Goal: Task Accomplishment & Management: Use online tool/utility

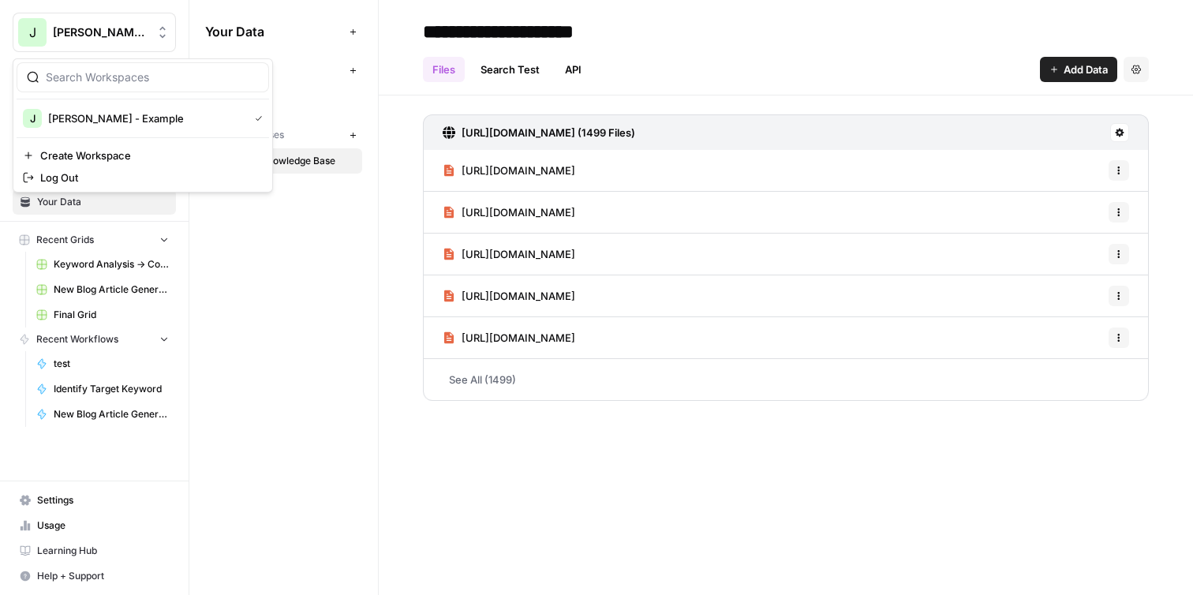
click at [87, 43] on button "[PERSON_NAME] - Example" at bounding box center [94, 32] width 163 height 39
click at [263, 265] on div "Your Data Add Data Brand Kits New AirOps Knowledge Bases New Airops Knowledge B…" at bounding box center [283, 297] width 189 height 595
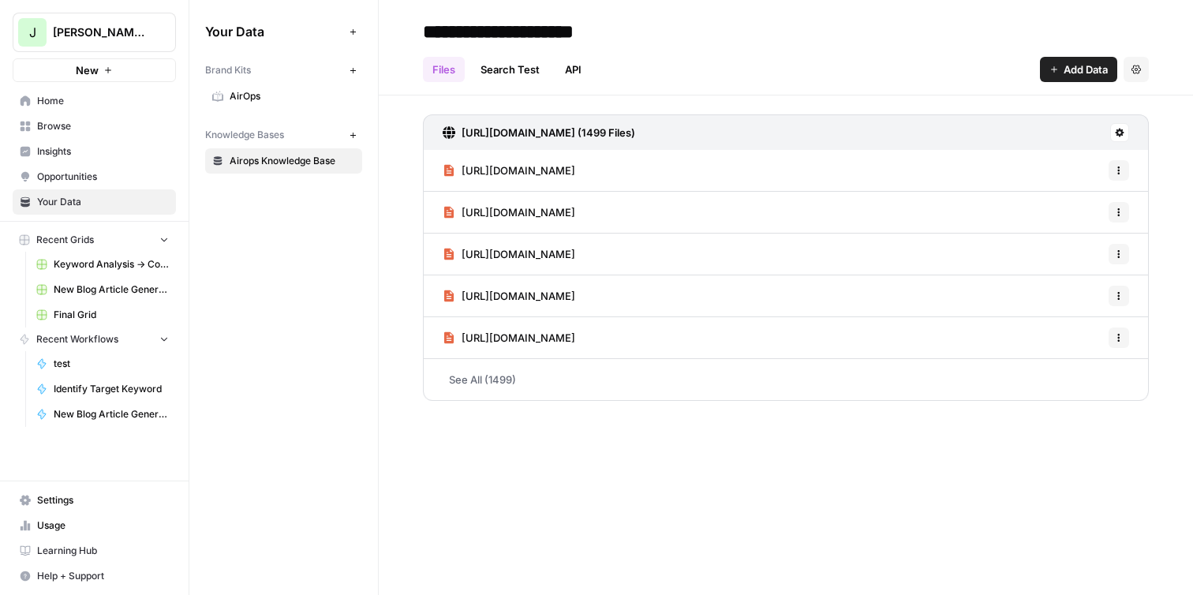
click at [103, 102] on span "Home" at bounding box center [103, 101] width 132 height 14
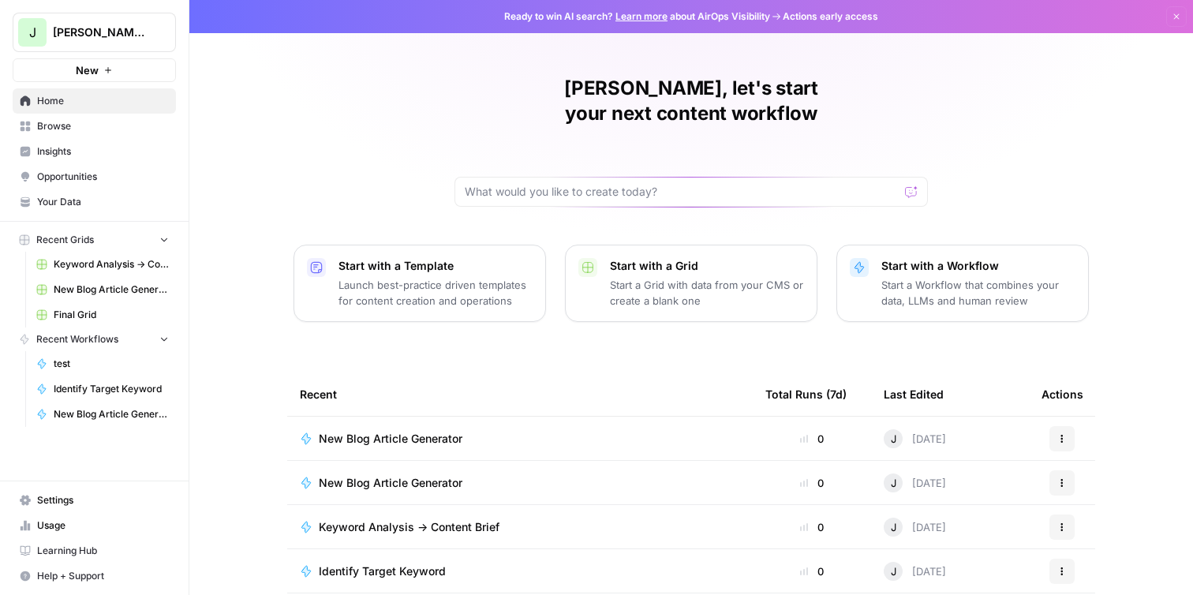
click at [423, 431] on span "New Blog Article Generator" at bounding box center [391, 439] width 144 height 16
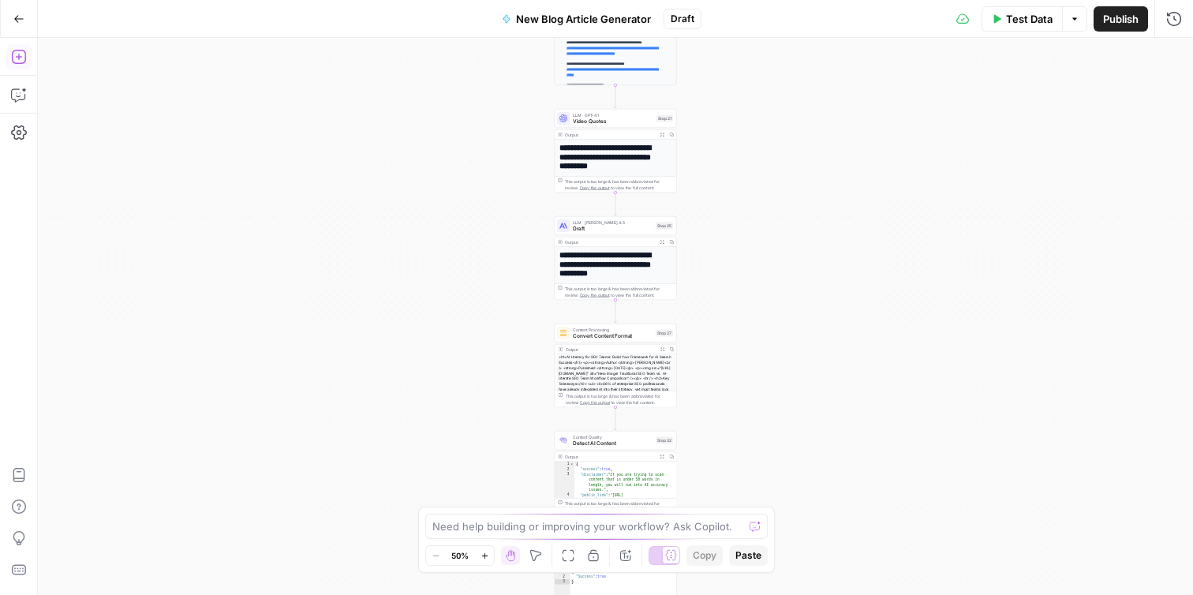
click at [21, 61] on icon "button" at bounding box center [19, 57] width 16 height 16
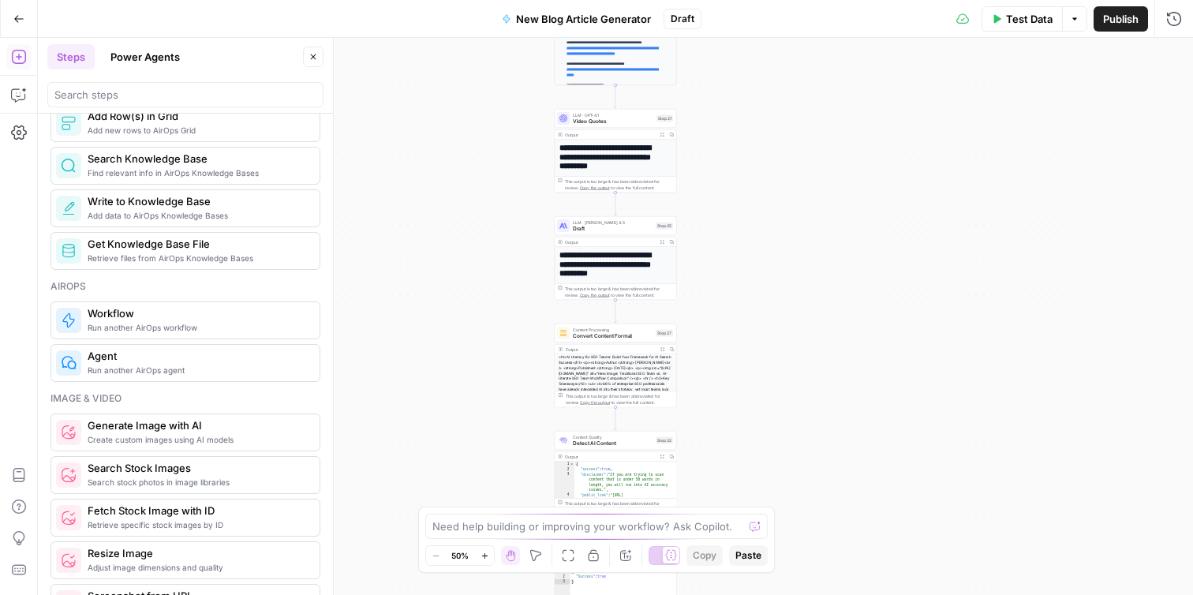
scroll to position [739, 0]
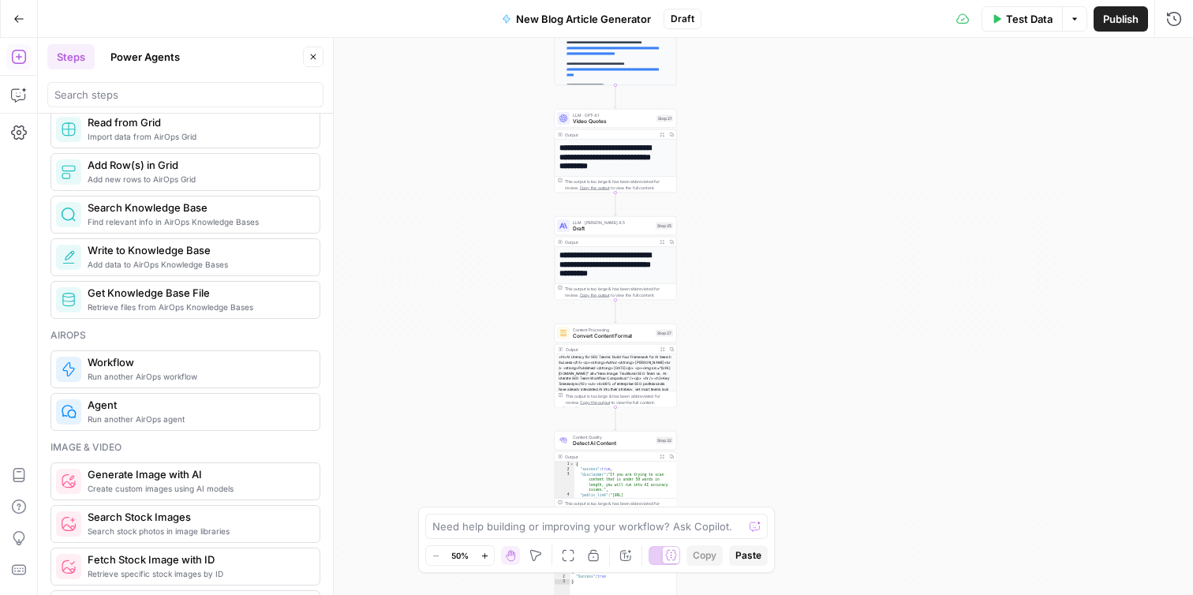
click at [199, 217] on span "Find relevant info in AirOps Knowledge Bases" at bounding box center [197, 221] width 219 height 13
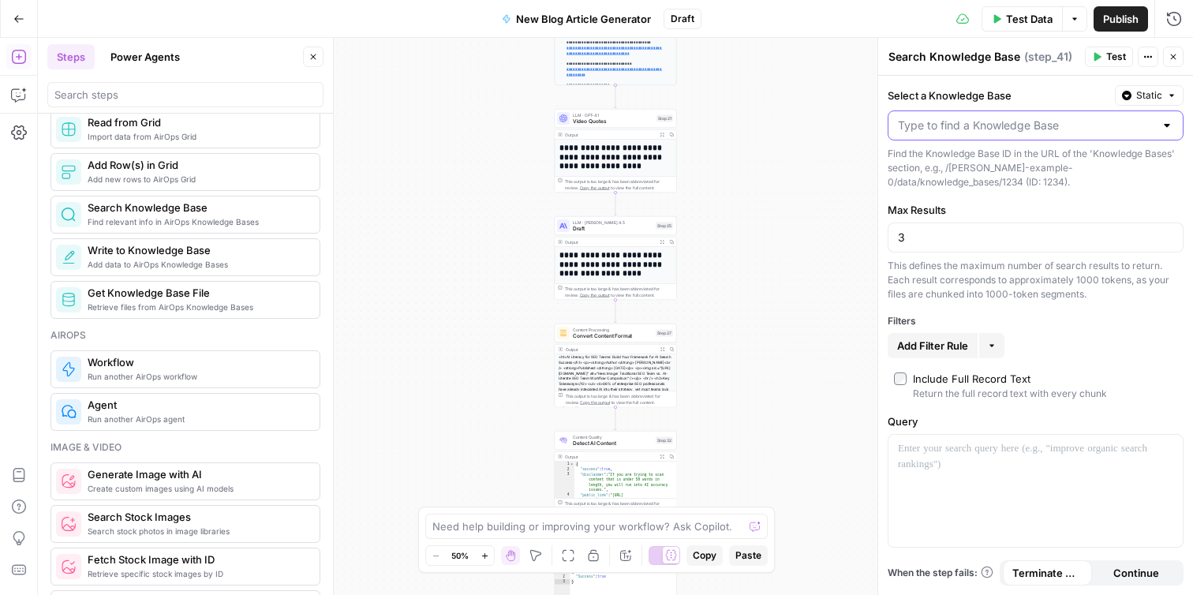
click at [990, 132] on input "Select a Knowledge Base" at bounding box center [1026, 126] width 256 height 16
click at [1031, 160] on span "Airops Knowledge Base" at bounding box center [1032, 165] width 263 height 16
type input "Airops Knowledge Base"
click at [1022, 254] on div "Max Results 3 This defines the maximum number of search results to return. Each…" at bounding box center [1036, 251] width 296 height 99
drag, startPoint x: 1014, startPoint y: 241, endPoint x: 825, endPoint y: 241, distance: 188.6
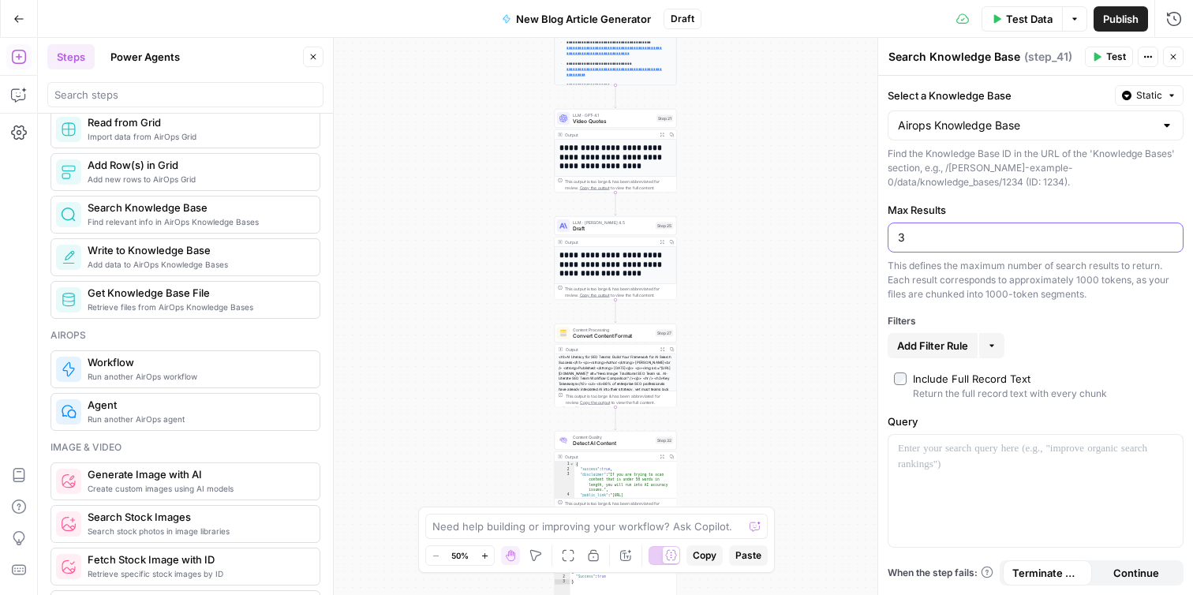
click at [825, 241] on body "**********" at bounding box center [596, 297] width 1193 height 595
drag, startPoint x: 965, startPoint y: 242, endPoint x: 841, endPoint y: 241, distance: 123.9
click at [841, 241] on body "**********" at bounding box center [596, 297] width 1193 height 595
click at [938, 255] on div "Max Results 3 This defines the maximum number of search results to return. Each…" at bounding box center [1036, 251] width 296 height 99
drag, startPoint x: 930, startPoint y: 245, endPoint x: 878, endPoint y: 246, distance: 52.1
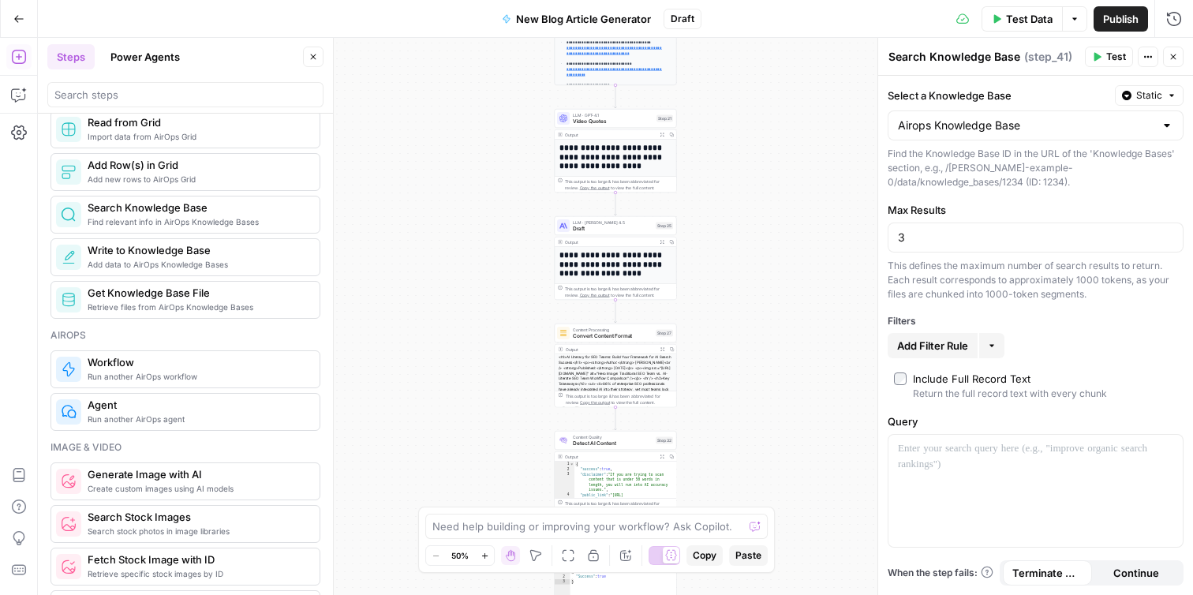
click at [878, 246] on div "Search Knowledge Base Search Knowledge Base ( step_41 ) Test Actions Close Sele…" at bounding box center [1036, 316] width 316 height 557
drag, startPoint x: 925, startPoint y: 238, endPoint x: 893, endPoint y: 237, distance: 32.4
click at [893, 237] on div "3" at bounding box center [1036, 238] width 296 height 30
type input "1"
click at [1022, 455] on p at bounding box center [1035, 449] width 275 height 16
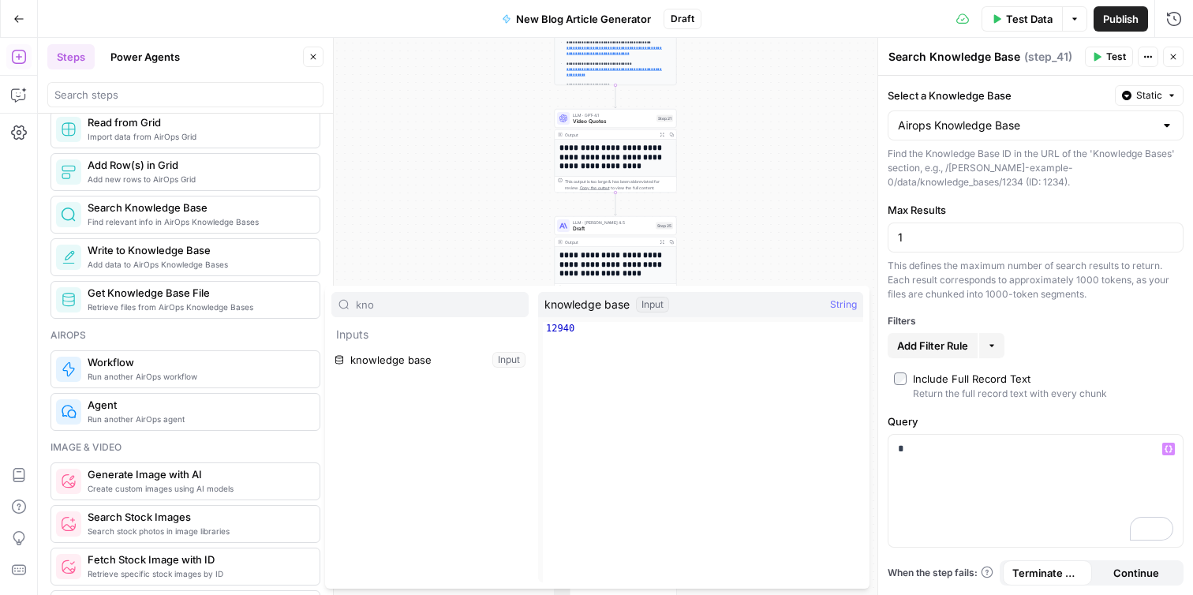
type input "kno"
drag, startPoint x: 941, startPoint y: 457, endPoint x: 734, endPoint y: 447, distance: 207.8
click at [734, 447] on body "**********" at bounding box center [596, 297] width 1193 height 595
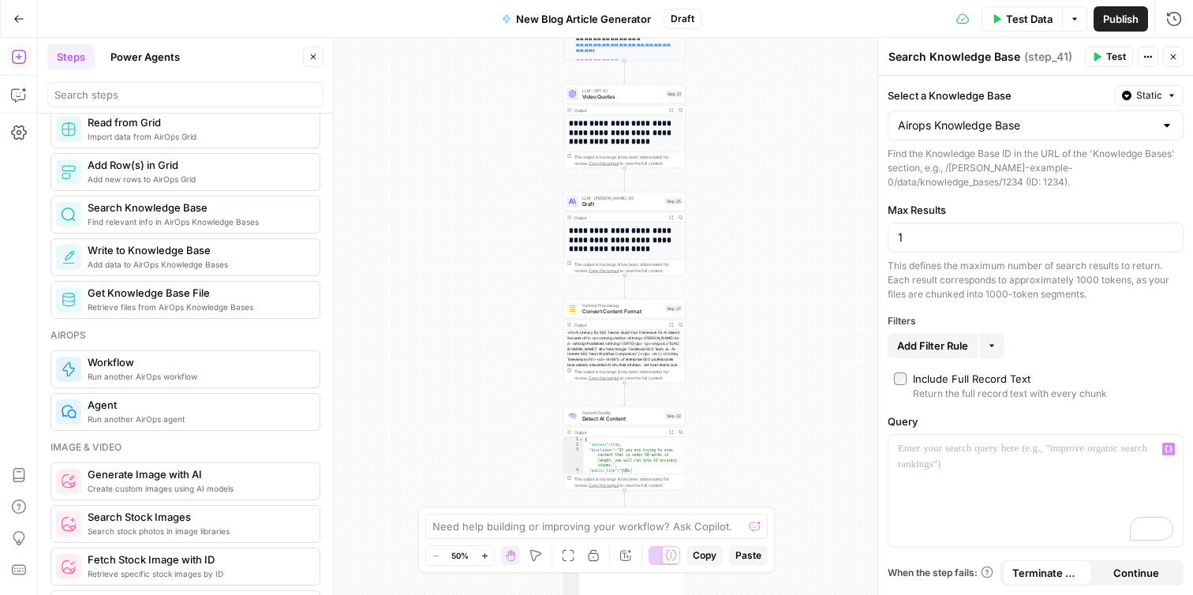
click at [232, 295] on span "Get Knowledge Base File" at bounding box center [197, 293] width 219 height 16
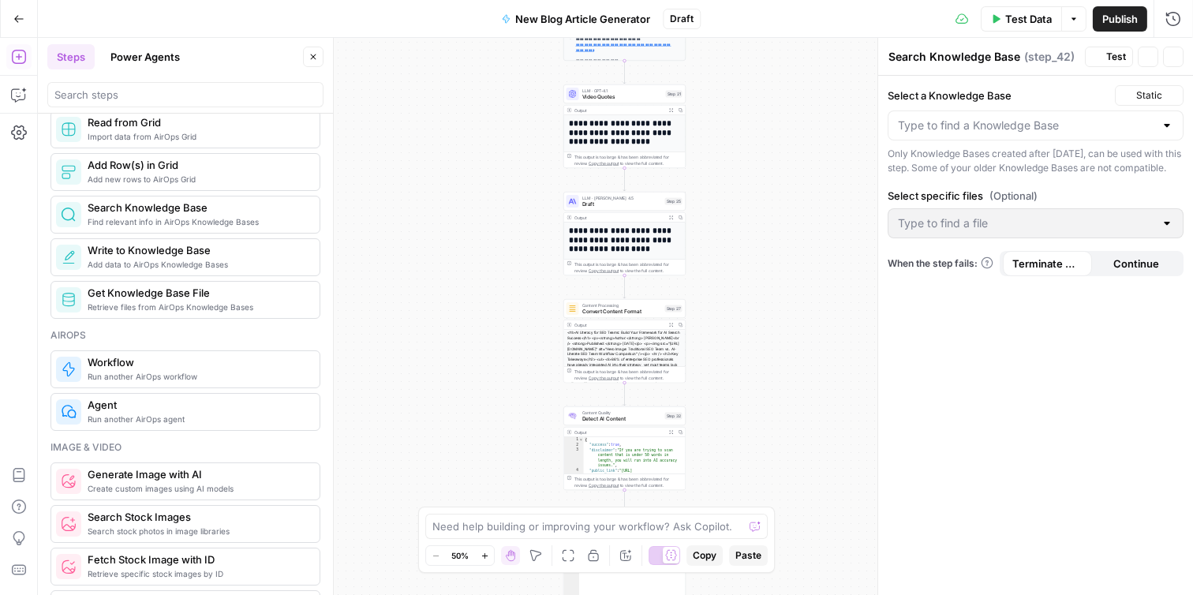
type textarea "Get Knowledge Base File"
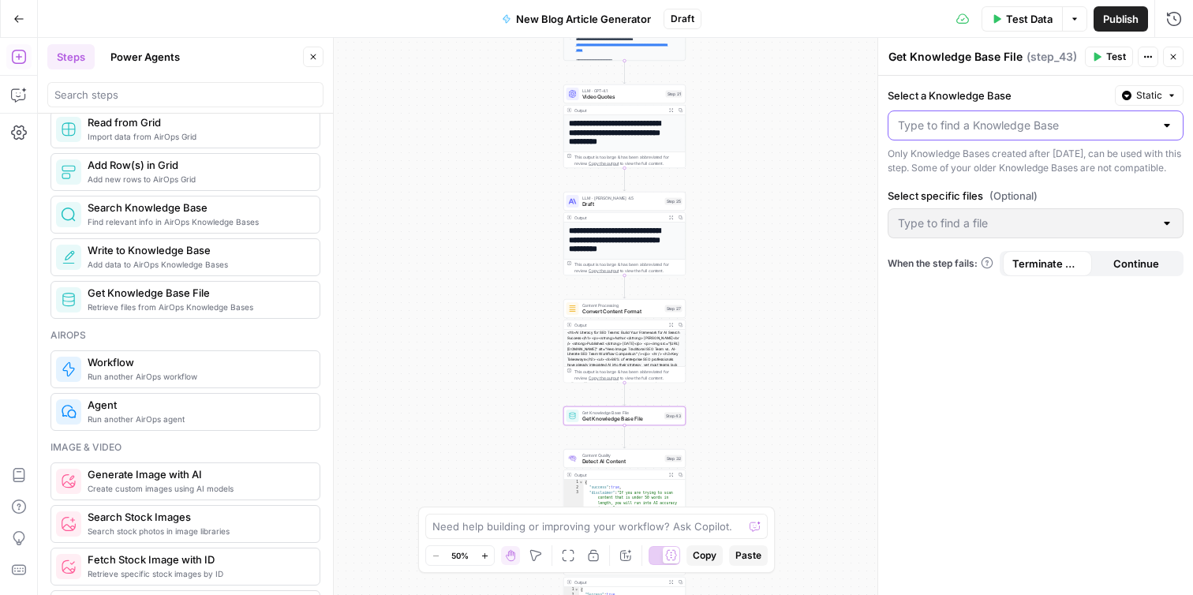
click at [1027, 124] on input "Select a Knowledge Base" at bounding box center [1026, 126] width 256 height 16
click at [1030, 163] on span "Airops Knowledge Base" at bounding box center [1032, 165] width 263 height 16
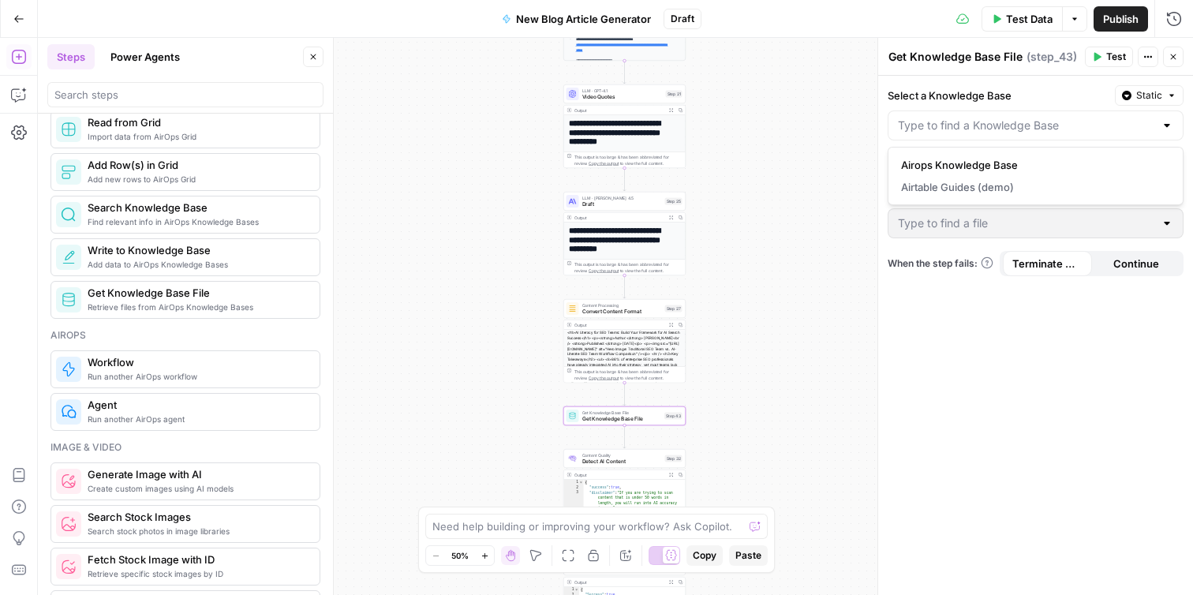
type input "Airops Knowledge Base"
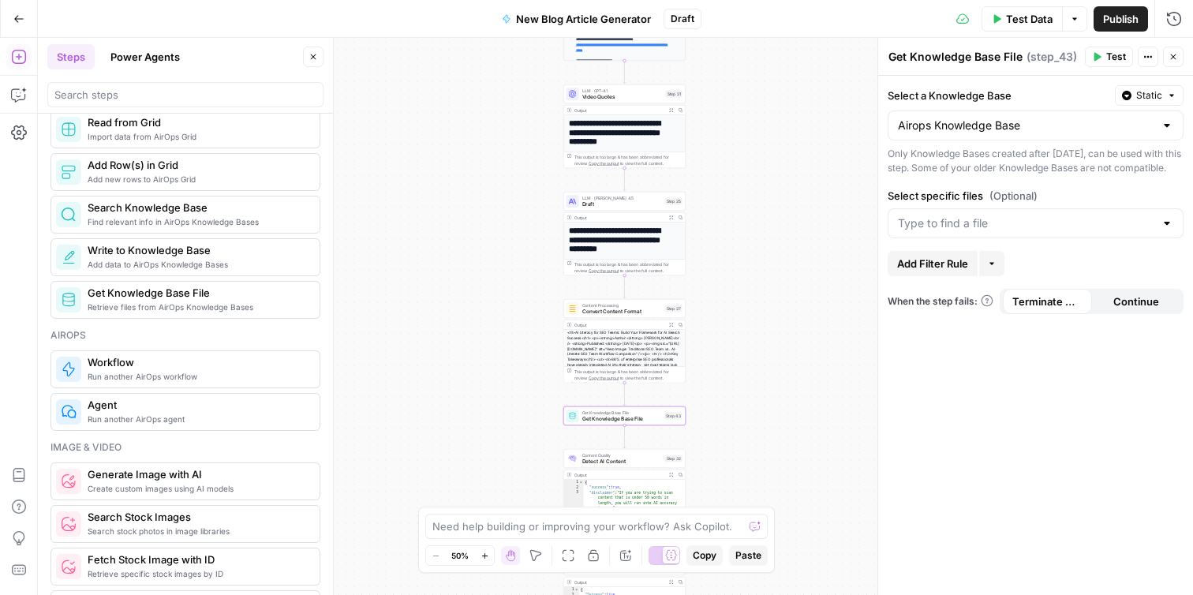
click at [1168, 231] on div at bounding box center [1167, 223] width 13 height 16
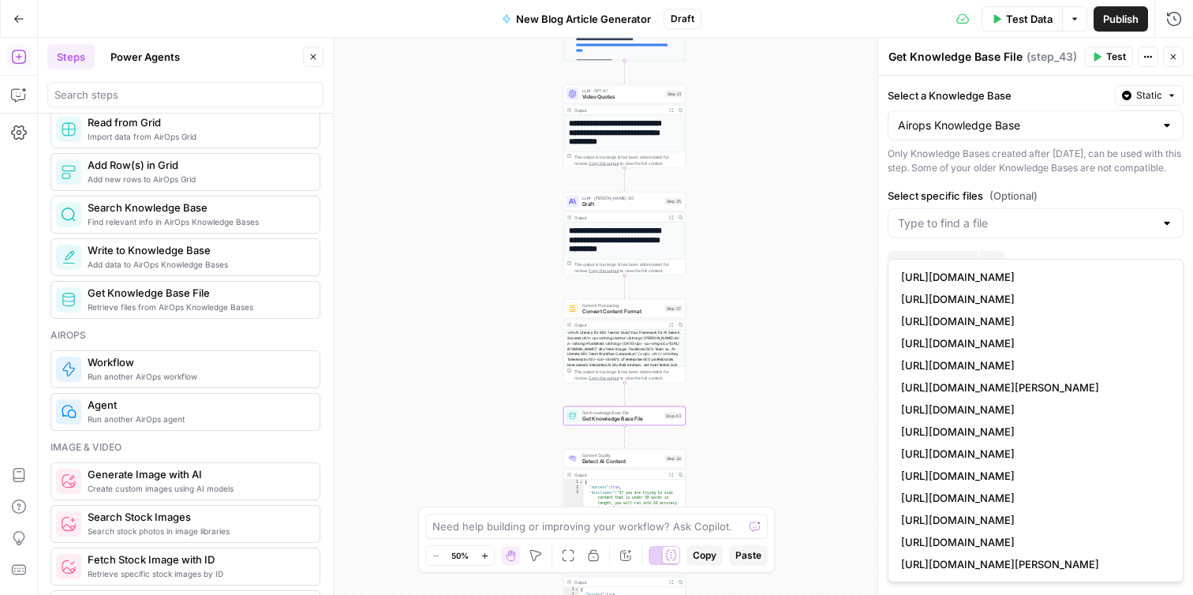
click at [1168, 231] on div at bounding box center [1167, 223] width 13 height 16
click at [1132, 230] on input "Select specific files (Optional)" at bounding box center [1026, 223] width 256 height 16
click at [1128, 193] on div "Select a Knowledge Base Static Airops Knowledge Base Only Knowledge Bases creat…" at bounding box center [1035, 335] width 315 height 519
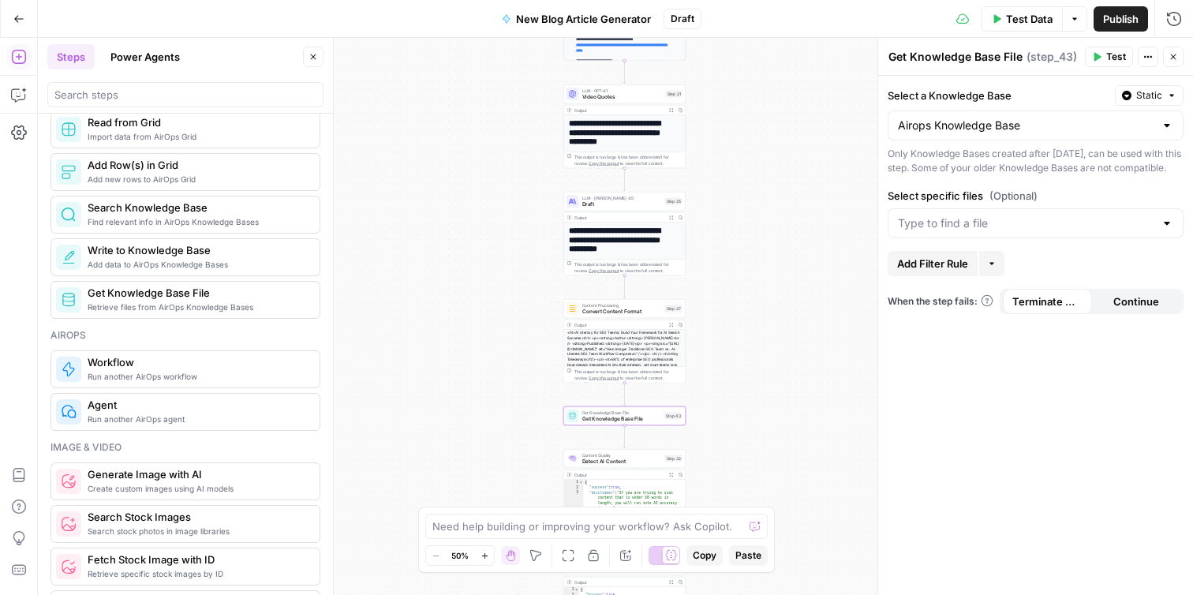
click at [938, 271] on span "Add Filter Rule" at bounding box center [932, 264] width 71 height 16
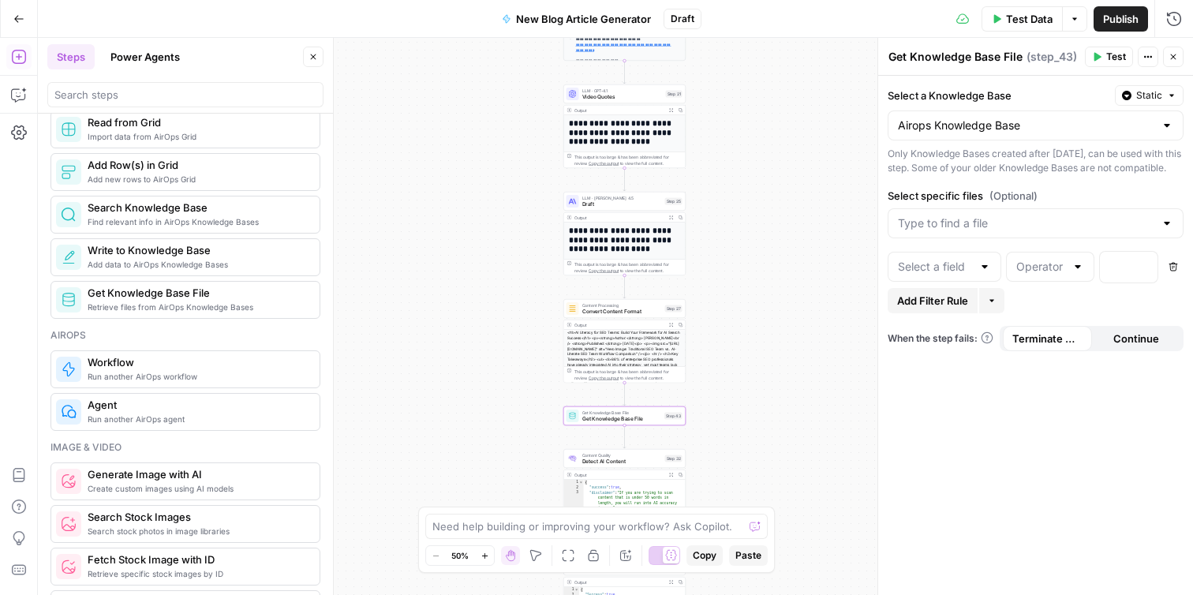
click at [976, 279] on div at bounding box center [945, 267] width 114 height 30
click at [1000, 259] on div "Select a Knowledge Base Static Airops Knowledge Base Only Knowledge Bases creat…" at bounding box center [1035, 335] width 315 height 519
click at [986, 275] on div at bounding box center [985, 267] width 13 height 16
click at [1055, 275] on input "text" at bounding box center [1040, 267] width 49 height 16
click at [1122, 327] on div "Select a Knowledge Base Static Airops Knowledge Base Only Knowledge Bases creat…" at bounding box center [1035, 335] width 315 height 519
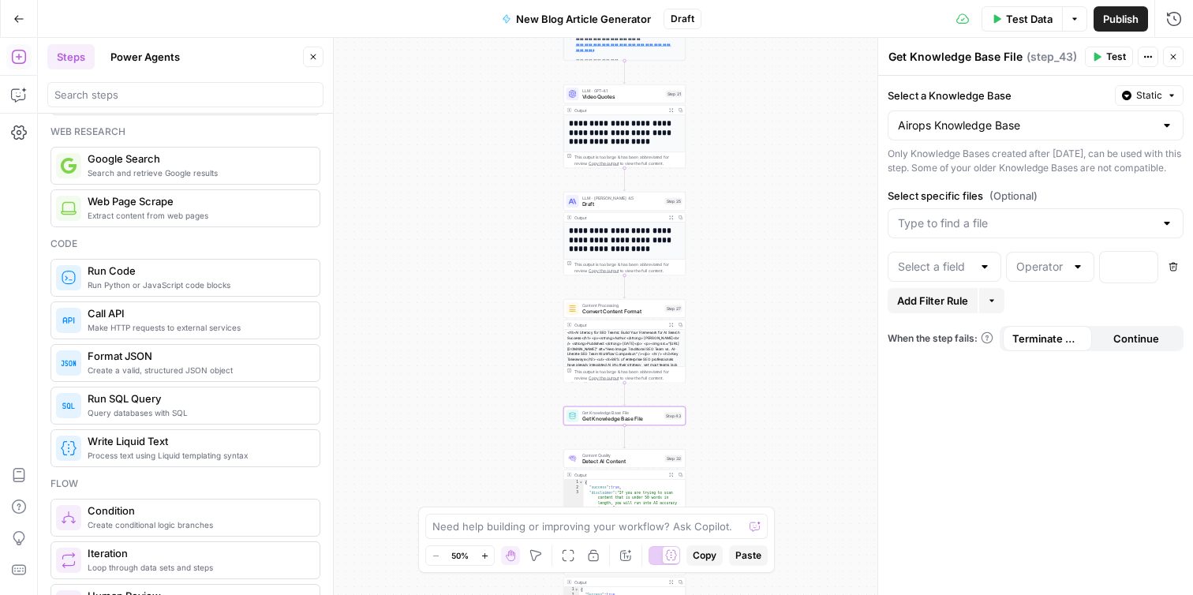
scroll to position [0, 0]
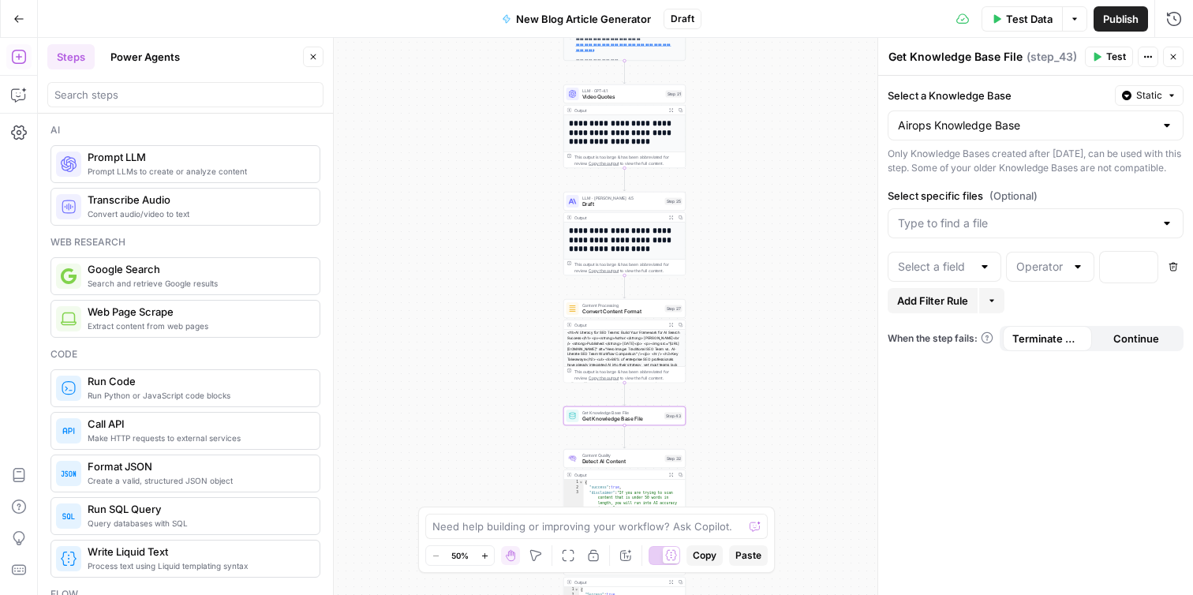
click at [219, 169] on span "Prompt LLMs to create or analyze content" at bounding box center [197, 171] width 219 height 13
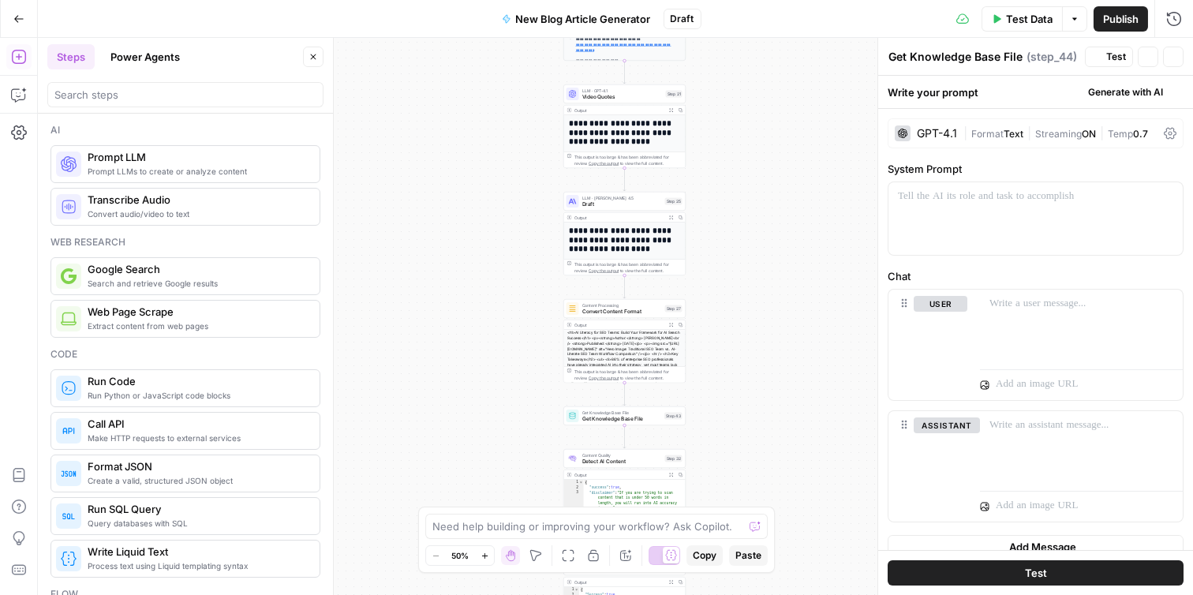
type textarea "Prompt LLM"
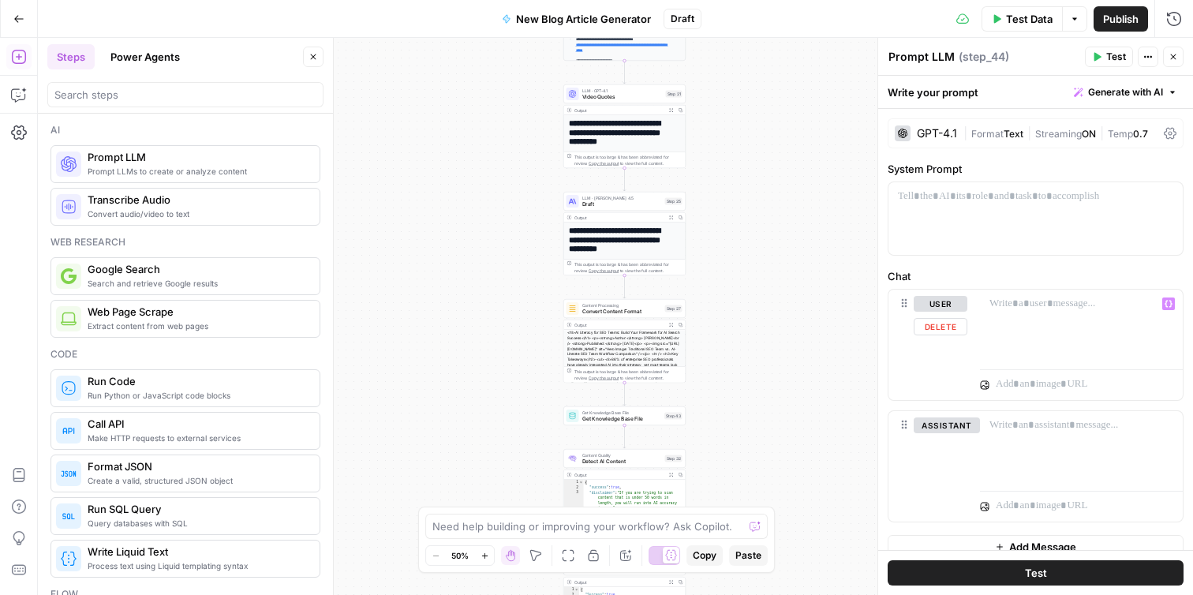
scroll to position [18, 0]
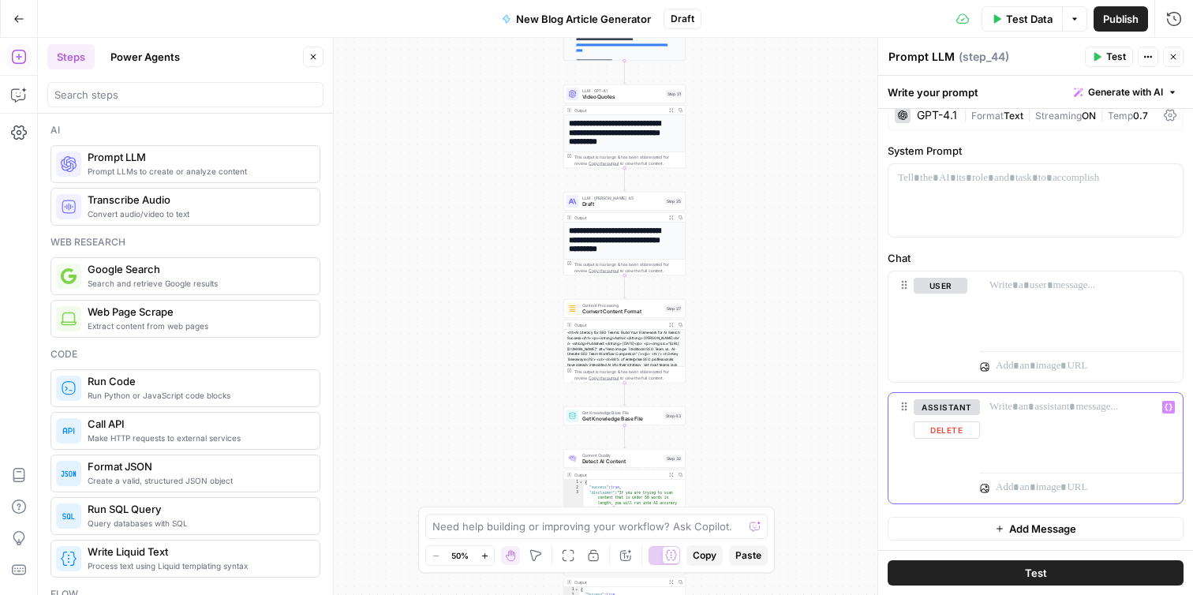
click at [1042, 416] on div at bounding box center [1081, 429] width 203 height 73
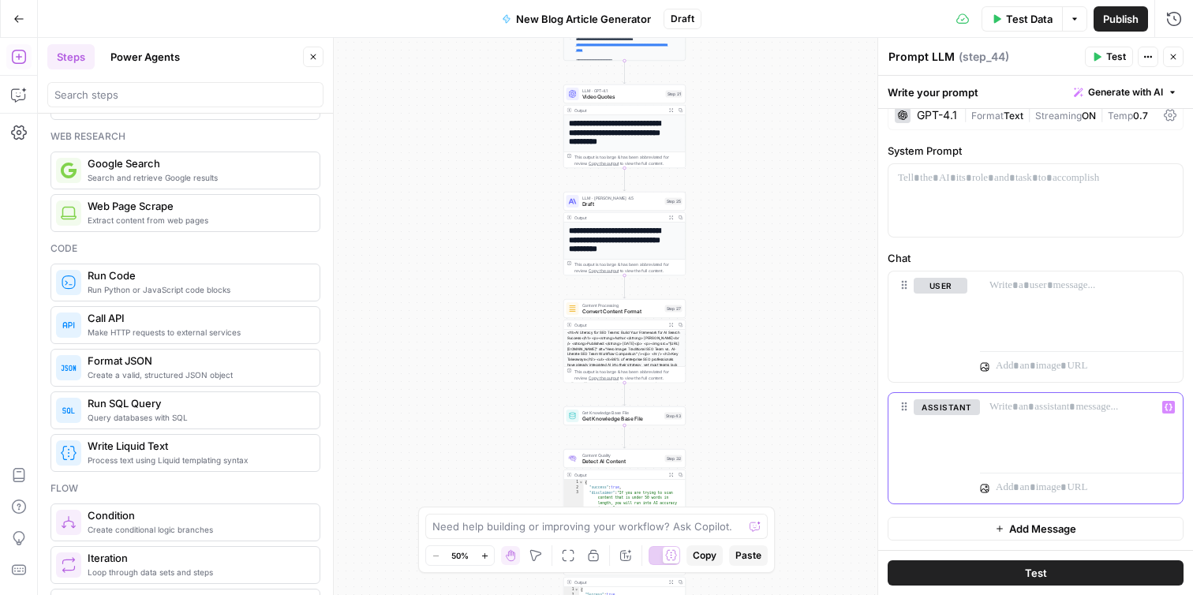
scroll to position [104, 0]
click at [19, 15] on icon "button" at bounding box center [18, 18] width 11 height 11
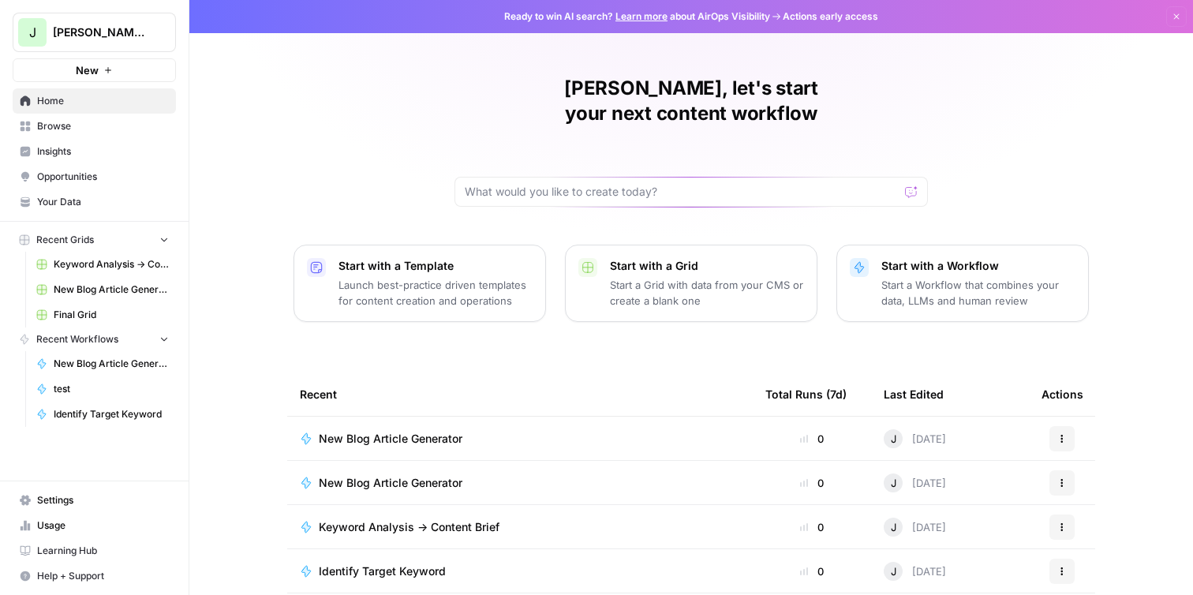
click at [92, 211] on link "Your Data" at bounding box center [94, 201] width 163 height 25
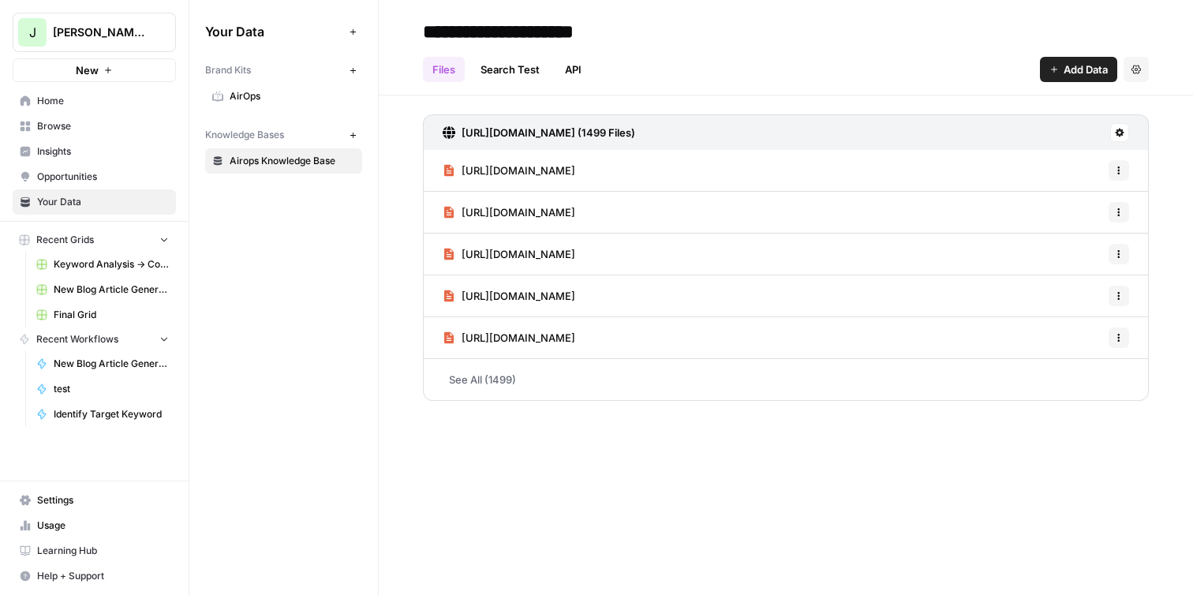
click at [290, 95] on span "AirOps" at bounding box center [292, 96] width 125 height 14
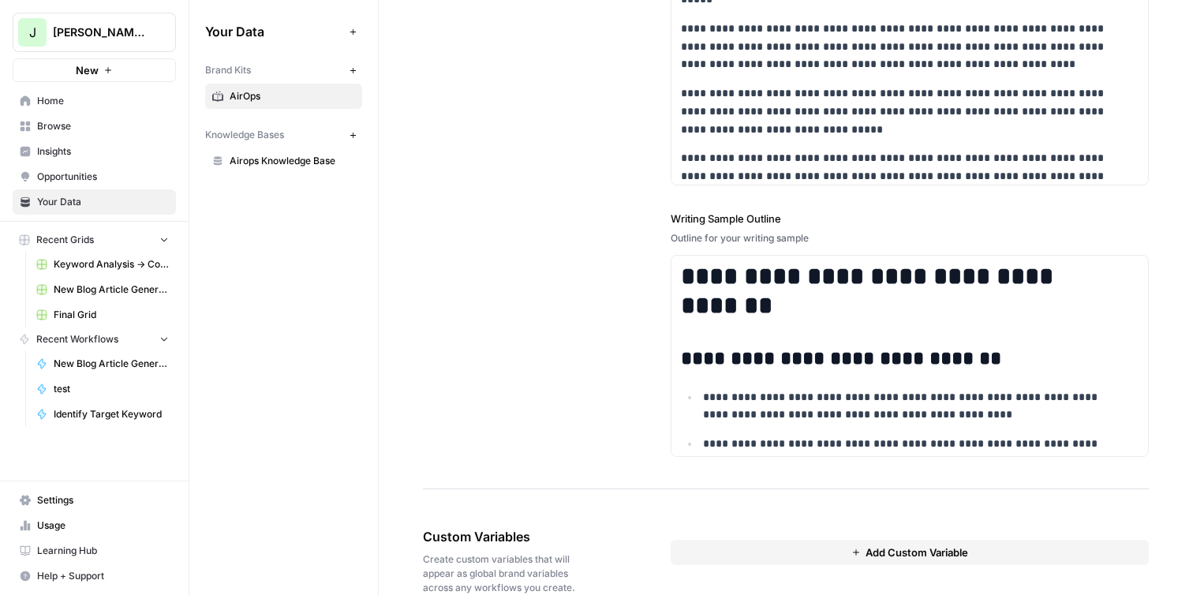
scroll to position [2263, 0]
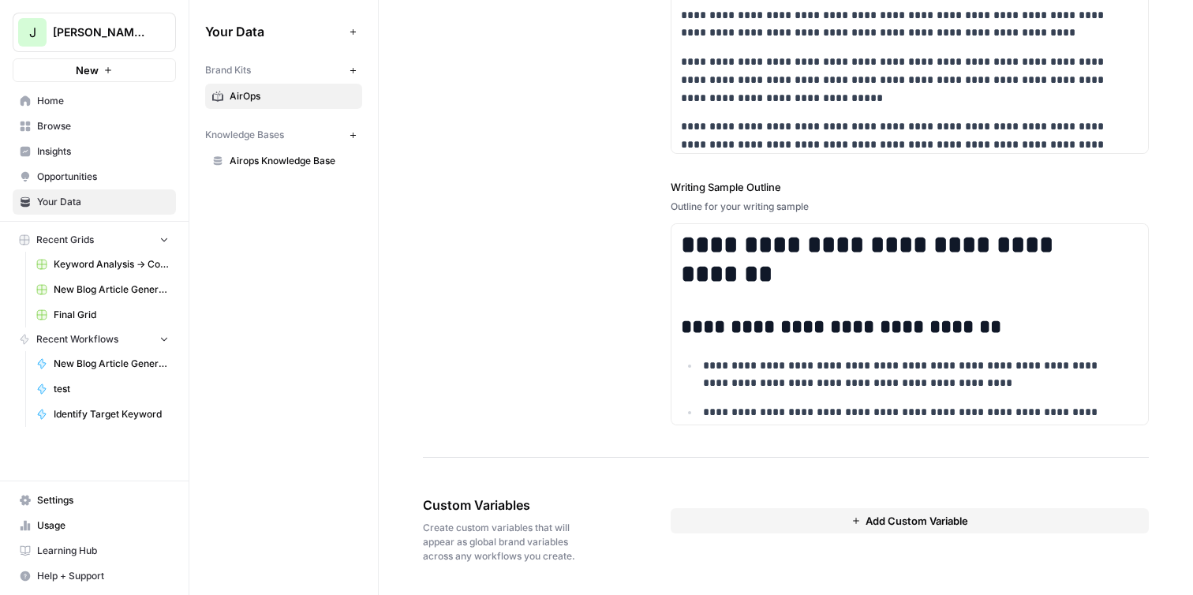
click at [706, 522] on button "Add Custom Variable" at bounding box center [910, 520] width 478 height 25
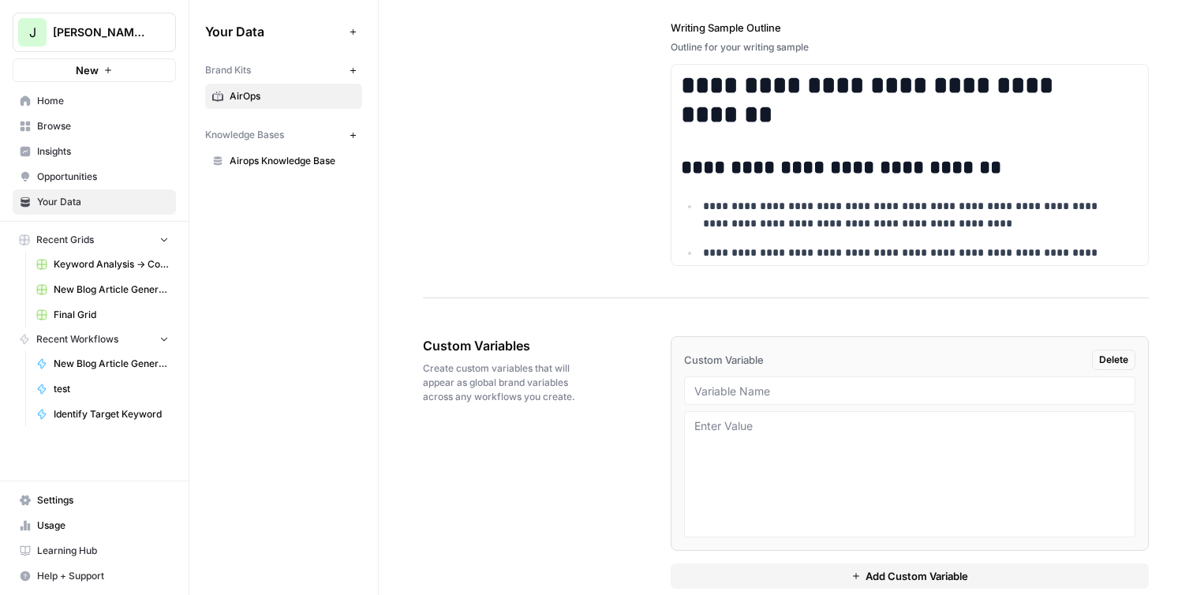
scroll to position [2448, 0]
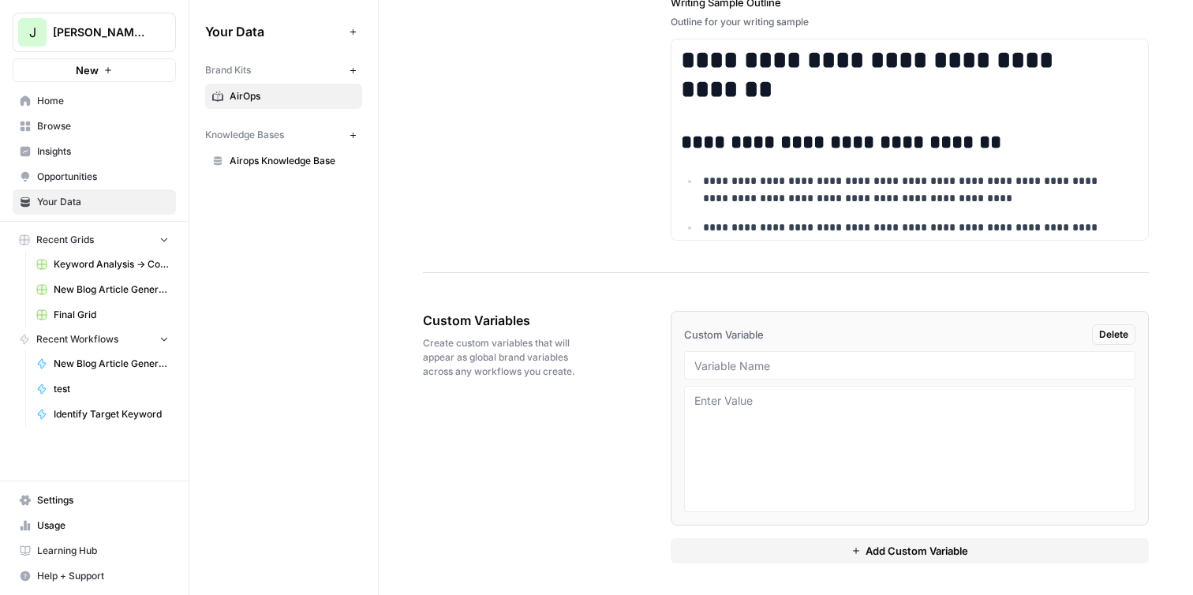
drag, startPoint x: 437, startPoint y: 321, endPoint x: 643, endPoint y: 357, distance: 209.0
click at [643, 357] on div "Custom Variables Create custom variables that will appear as global brand varia…" at bounding box center [786, 437] width 726 height 316
click at [584, 357] on div "Custom Variables Create custom variables that will appear as global brand varia…" at bounding box center [786, 437] width 726 height 316
